Goal: Information Seeking & Learning: Check status

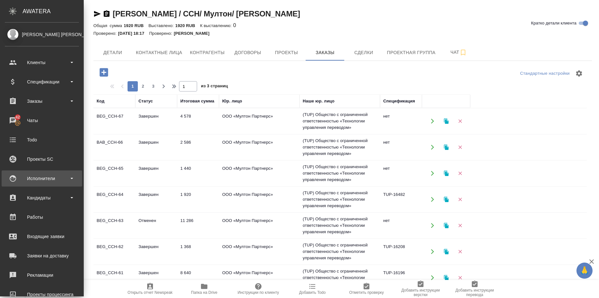
click at [36, 175] on div "Исполнители" at bounding box center [42, 179] width 74 height 10
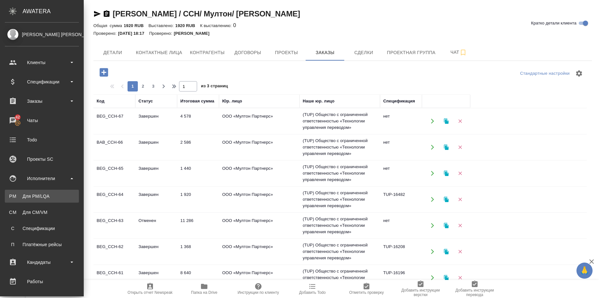
click at [44, 197] on div "Для PM/LQA" at bounding box center [42, 196] width 68 height 6
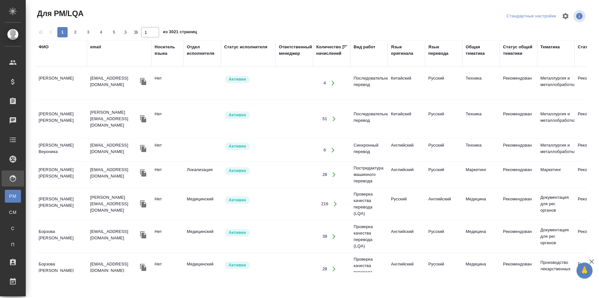
click at [166, 46] on div "Носитель языка" at bounding box center [168, 50] width 26 height 13
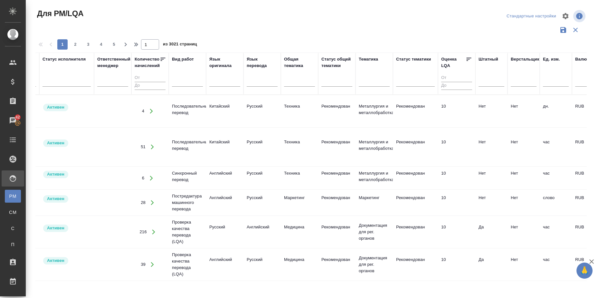
scroll to position [0, 219]
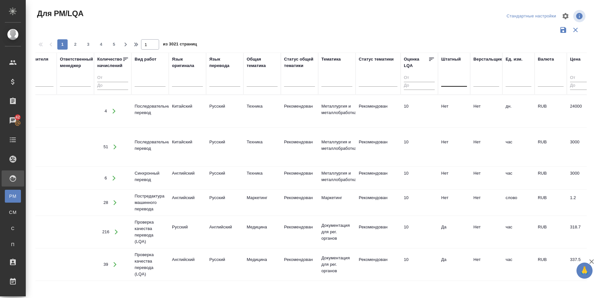
click at [448, 80] on div at bounding box center [454, 80] width 26 height 9
click at [459, 115] on div "Да" at bounding box center [489, 113] width 97 height 12
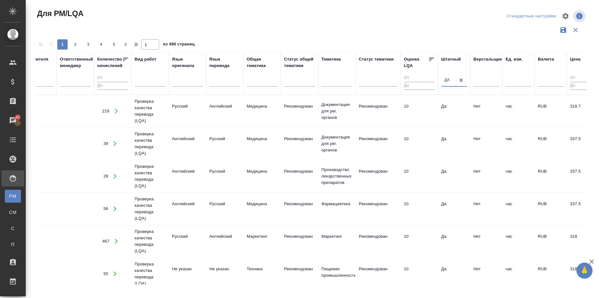
scroll to position [0, 0]
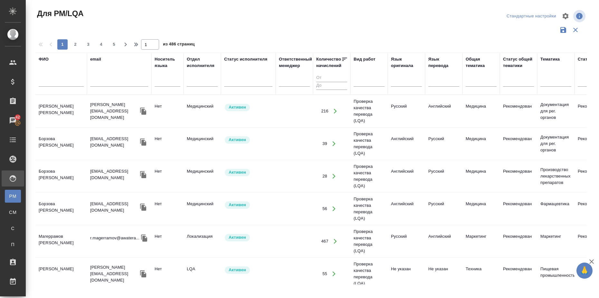
click at [51, 108] on td "Соловьева Елена Владимировна" at bounding box center [61, 111] width 52 height 23
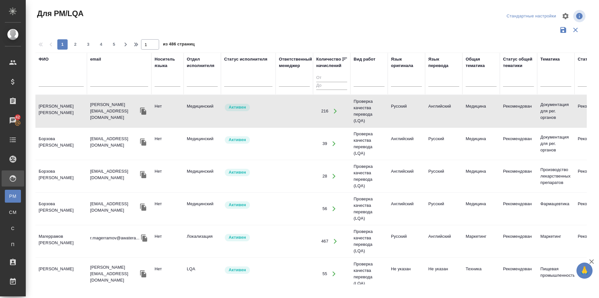
click at [58, 137] on td "Борзова Анастасия Андреевна" at bounding box center [61, 143] width 52 height 23
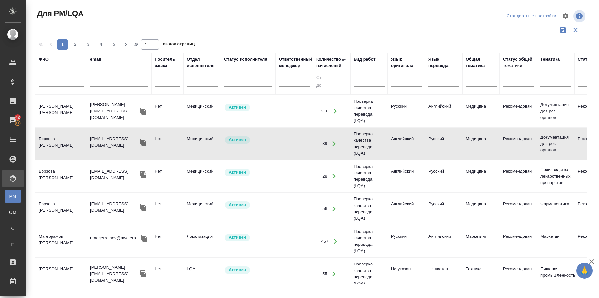
click at [48, 107] on td "Соловьева Елена Владимировна" at bounding box center [61, 111] width 52 height 23
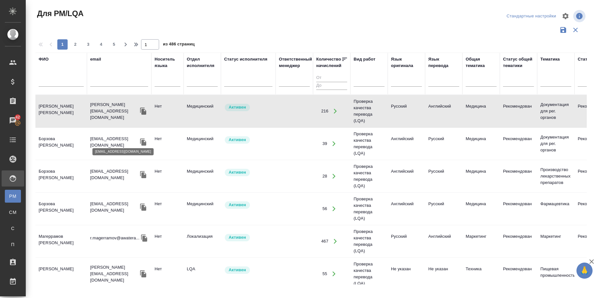
click at [120, 140] on p "a.borzova@awatera.com" at bounding box center [114, 142] width 48 height 13
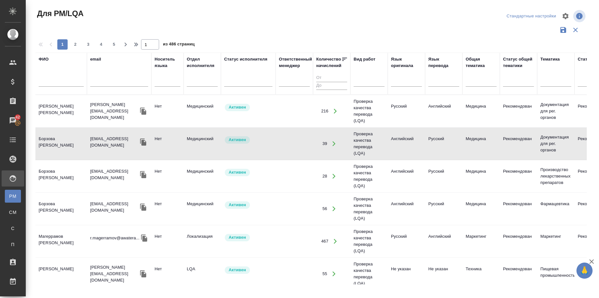
click at [120, 104] on div "e.solovyova@awatera.com" at bounding box center [119, 110] width 58 height 19
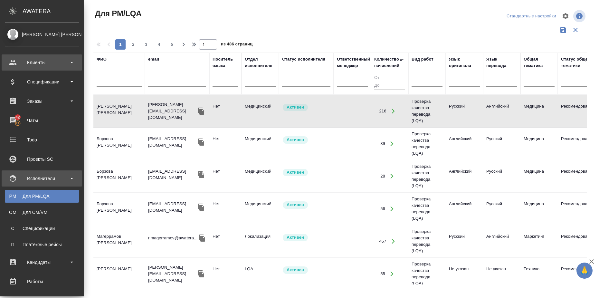
click at [42, 62] on div "Клиенты" at bounding box center [42, 63] width 74 height 10
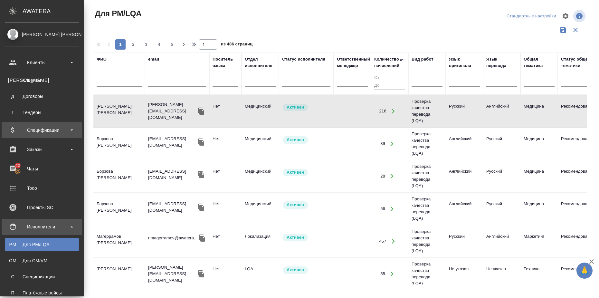
click at [74, 131] on div "Спецификации" at bounding box center [42, 130] width 74 height 10
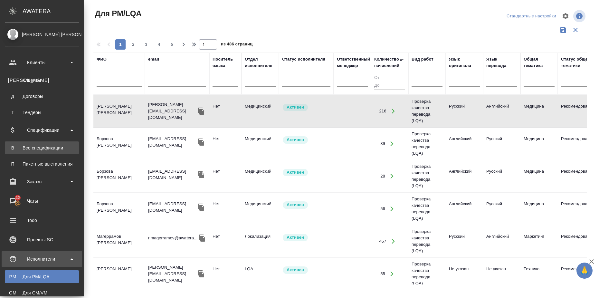
click at [57, 147] on div "Все спецификации" at bounding box center [42, 148] width 68 height 6
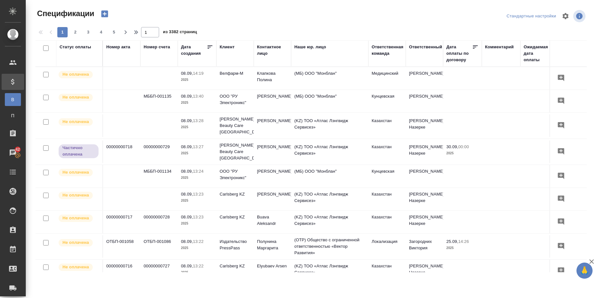
click at [72, 48] on div "Статус оплаты" at bounding box center [76, 47] width 32 height 6
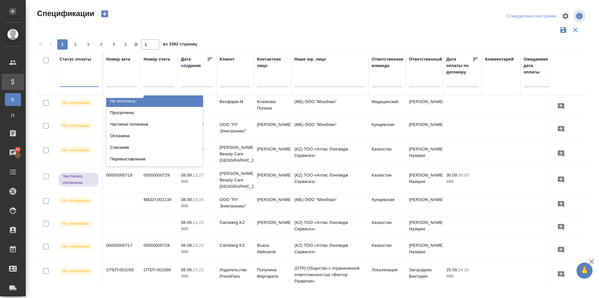
click at [86, 80] on div at bounding box center [80, 80] width 40 height 9
click at [91, 79] on div at bounding box center [80, 80] width 40 height 9
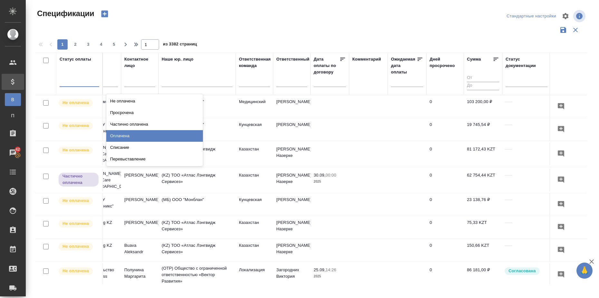
scroll to position [0, 140]
click at [516, 84] on div at bounding box center [525, 80] width 42 height 9
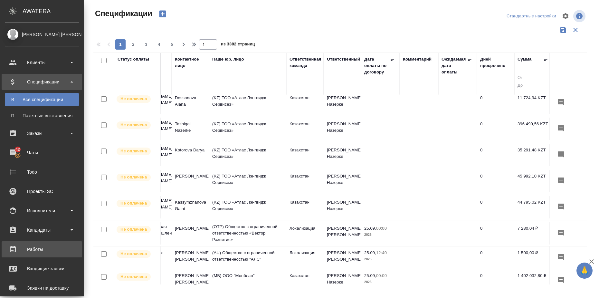
scroll to position [81, 0]
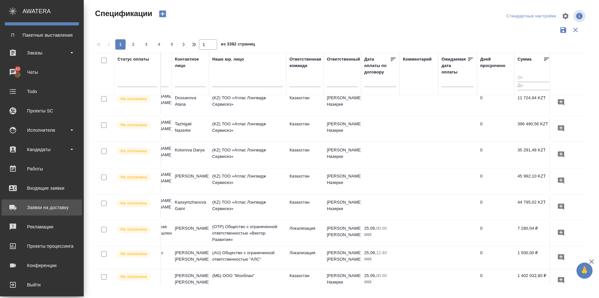
click at [61, 206] on div "Заявки на доставку" at bounding box center [42, 208] width 74 height 10
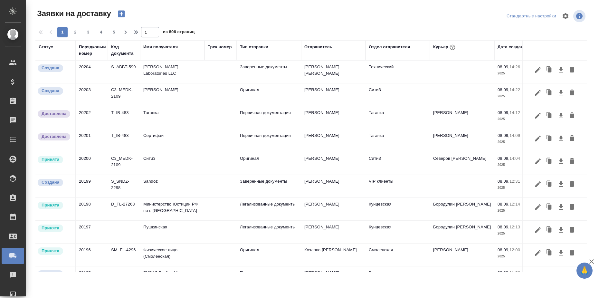
click at [50, 44] on div "Статус" at bounding box center [46, 47] width 14 height 6
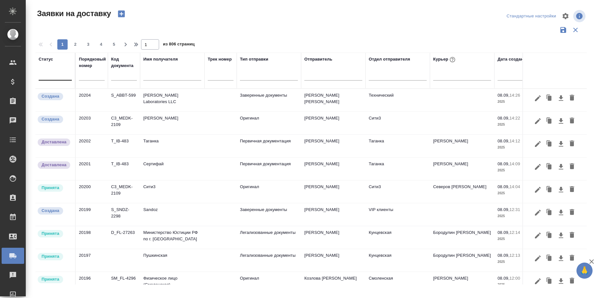
click at [55, 77] on div at bounding box center [55, 73] width 33 height 9
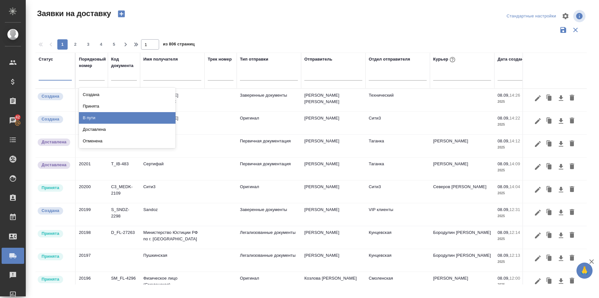
click at [187, 76] on input "text" at bounding box center [172, 76] width 58 height 8
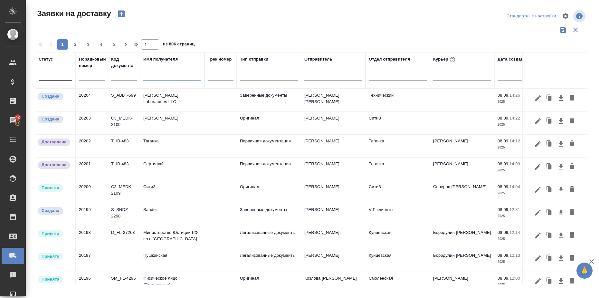
click at [50, 74] on div at bounding box center [55, 73] width 33 height 9
click at [246, 37] on div at bounding box center [313, 37] width 556 height 3
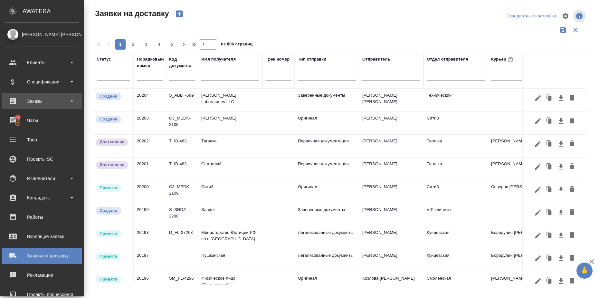
click at [46, 99] on div "Заказы" at bounding box center [42, 101] width 74 height 10
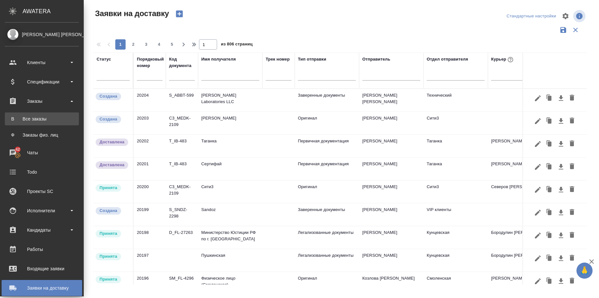
click at [42, 116] on div "Все заказы" at bounding box center [42, 119] width 68 height 6
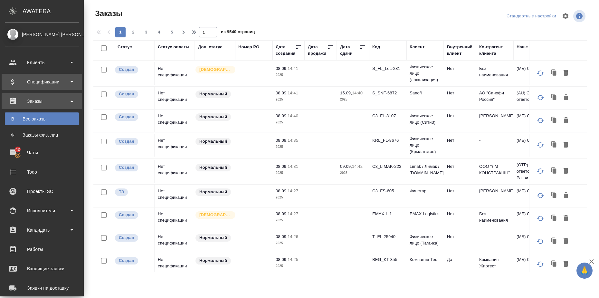
click at [52, 85] on div "Спецификации" at bounding box center [42, 82] width 74 height 10
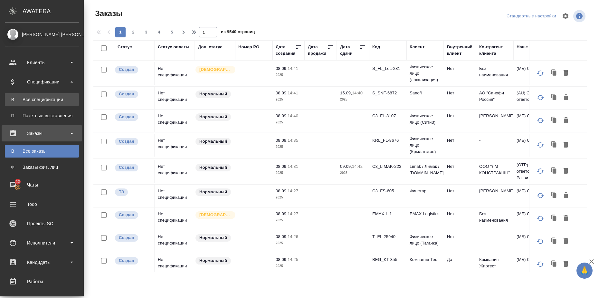
click at [57, 97] on div "Все спецификации" at bounding box center [42, 99] width 68 height 6
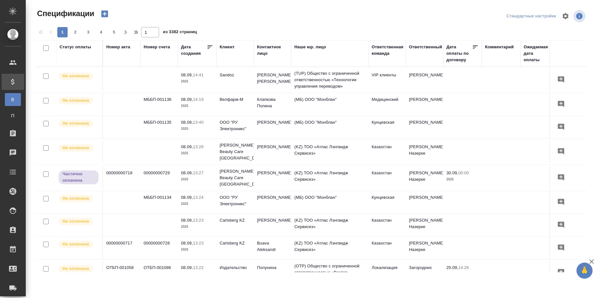
click at [72, 48] on div "Статус оплаты" at bounding box center [76, 47] width 32 height 6
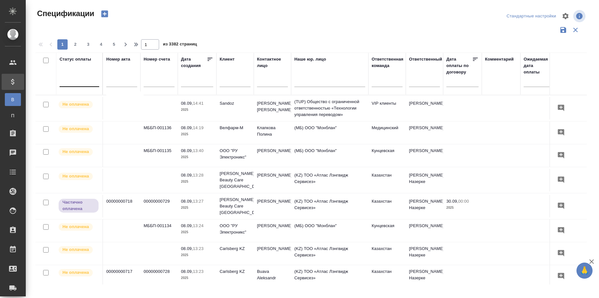
click at [76, 82] on div at bounding box center [80, 80] width 40 height 9
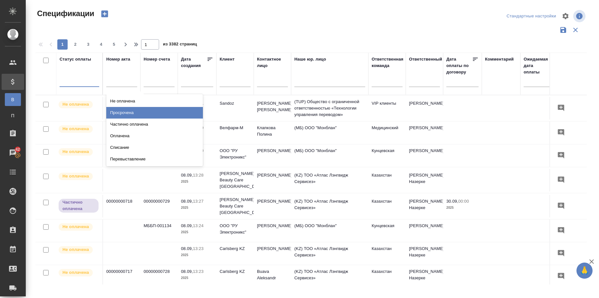
click at [111, 112] on div "Просрочена" at bounding box center [154, 113] width 97 height 12
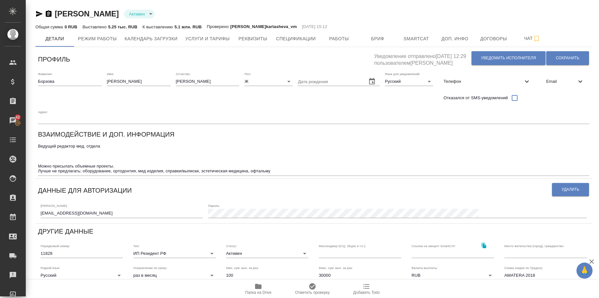
click at [39, 15] on icon "button" at bounding box center [39, 14] width 7 height 6
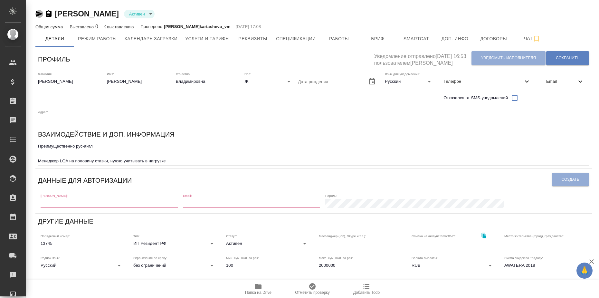
click at [36, 11] on icon "button" at bounding box center [39, 14] width 7 height 6
click at [101, 207] on input "text" at bounding box center [109, 203] width 137 height 9
click at [212, 149] on textarea "Преимущественно рус-англ Менеджер LQA на половину ставки, нужно учитывать в наг…" at bounding box center [313, 154] width 551 height 20
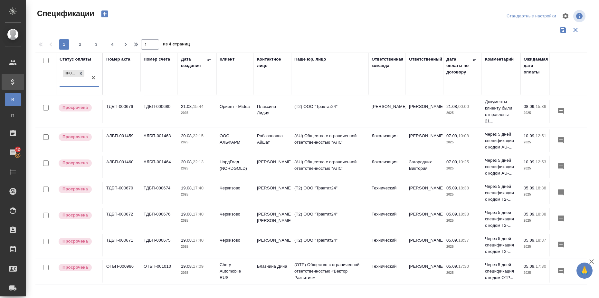
drag, startPoint x: 465, startPoint y: 207, endPoint x: 463, endPoint y: 251, distance: 44.2
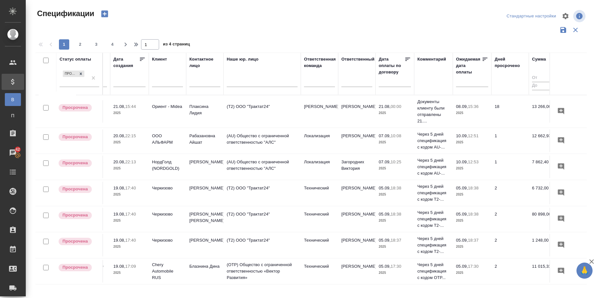
scroll to position [0, 70]
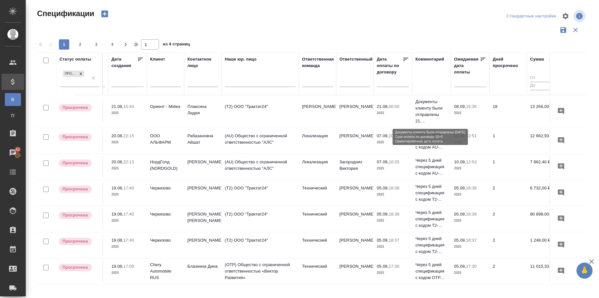
click at [428, 103] on p "Документы клиенту были отправлены 21...." at bounding box center [431, 112] width 32 height 26
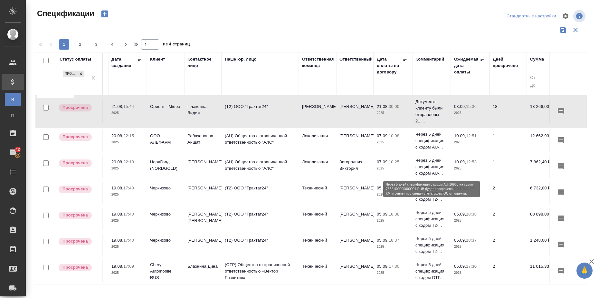
click at [433, 165] on p "Через 5 дней спецификация с кодом AU-..." at bounding box center [431, 166] width 32 height 19
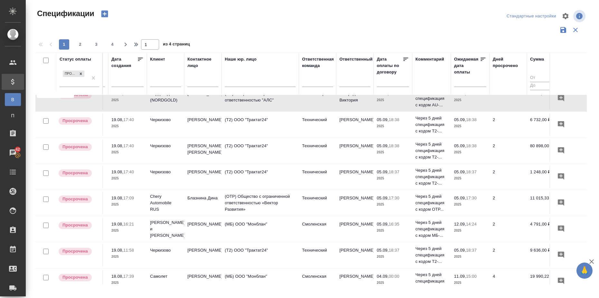
scroll to position [81, 70]
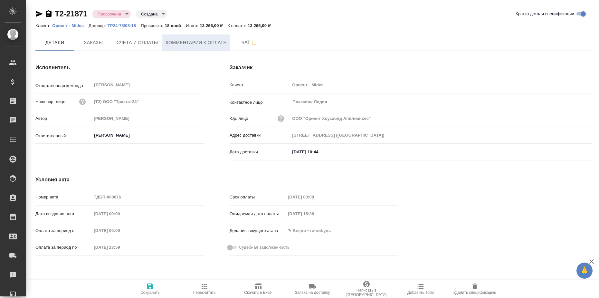
click at [214, 45] on span "Комментарии к оплате" at bounding box center [196, 43] width 61 height 8
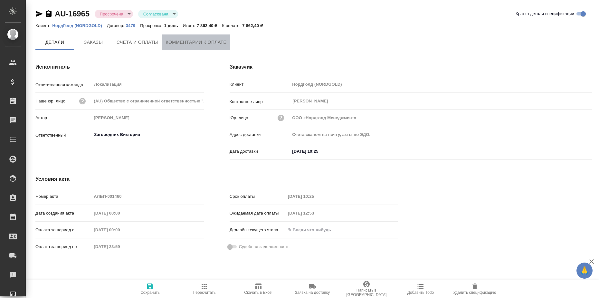
click at [211, 39] on span "Комментарии к оплате" at bounding box center [196, 42] width 61 height 8
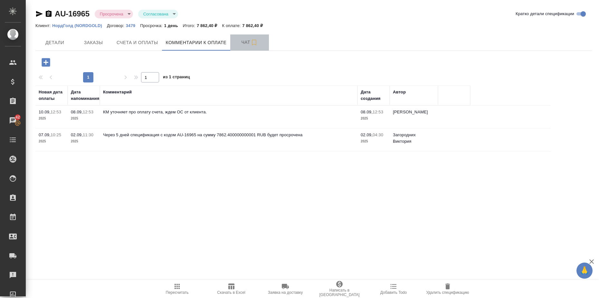
click at [242, 43] on span "Чат" at bounding box center [249, 42] width 31 height 8
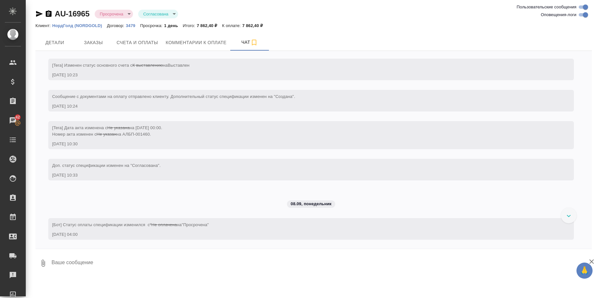
scroll to position [80, 0]
click at [187, 42] on span "Комментарии к оплате" at bounding box center [196, 43] width 61 height 8
